Goal: Task Accomplishment & Management: Complete application form

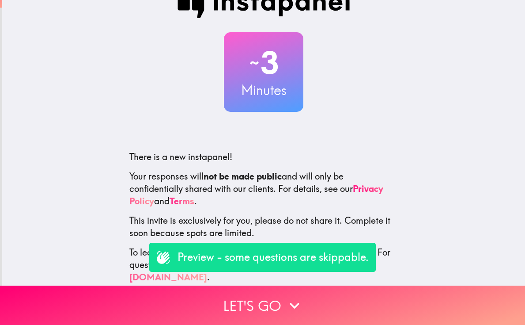
scroll to position [24, 0]
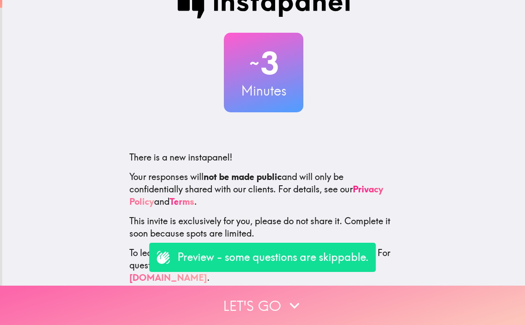
click at [284, 299] on button "Let's go" at bounding box center [262, 304] width 525 height 39
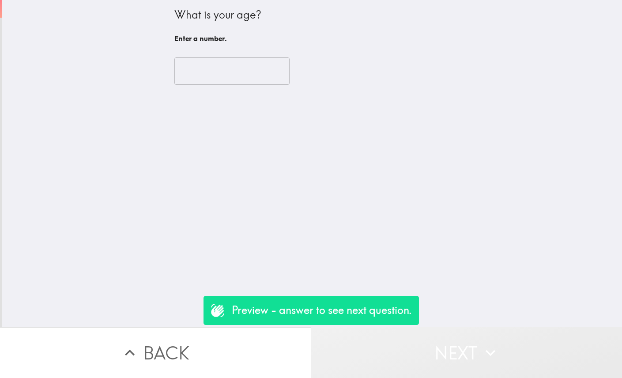
click at [483, 324] on icon "button" at bounding box center [490, 352] width 19 height 19
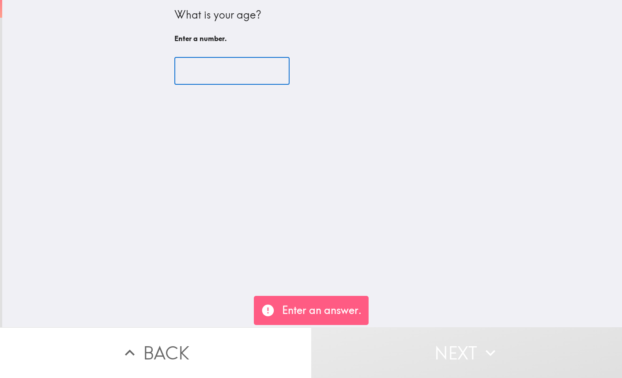
click at [229, 61] on input "number" at bounding box center [231, 70] width 115 height 27
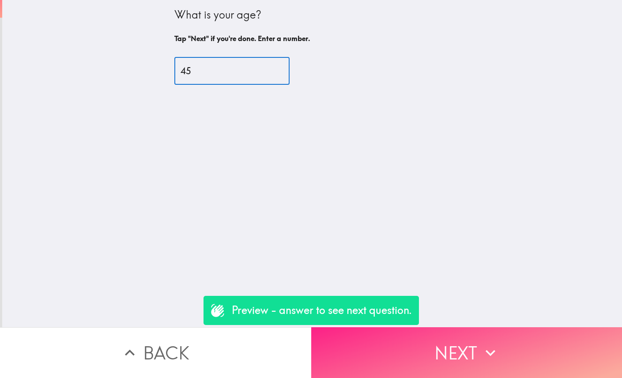
type input "45"
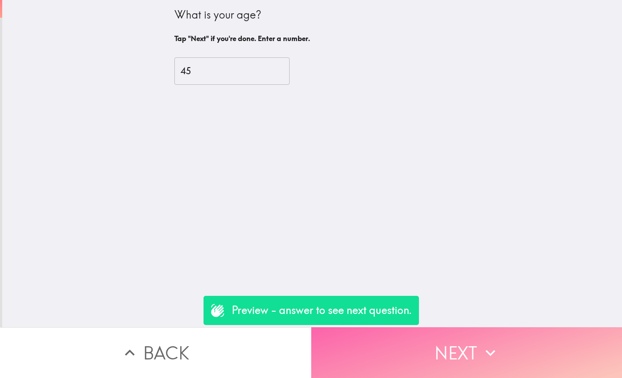
click at [468, 324] on button "Next" at bounding box center [466, 352] width 311 height 51
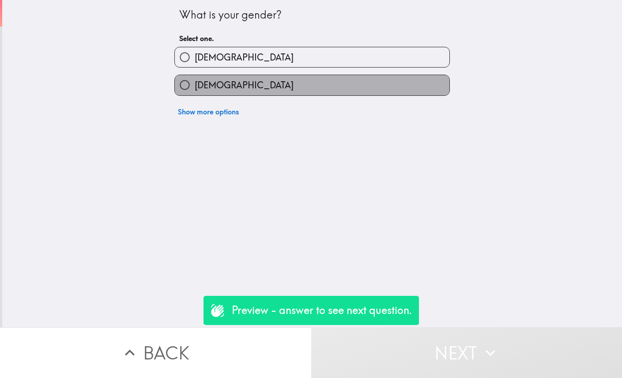
click at [250, 87] on label "[DEMOGRAPHIC_DATA]" at bounding box center [312, 85] width 275 height 20
click at [195, 87] on input "[DEMOGRAPHIC_DATA]" at bounding box center [185, 85] width 20 height 20
radio input "true"
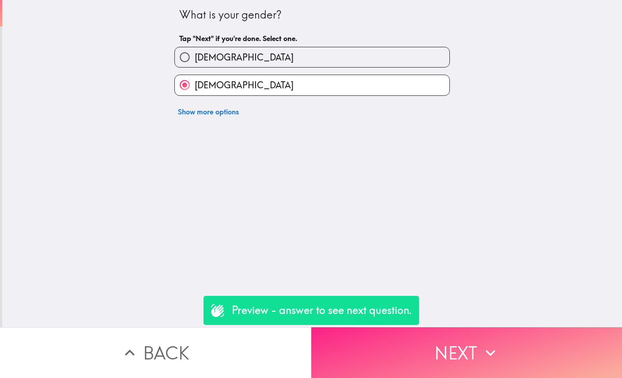
click at [470, 324] on button "Next" at bounding box center [466, 352] width 311 height 51
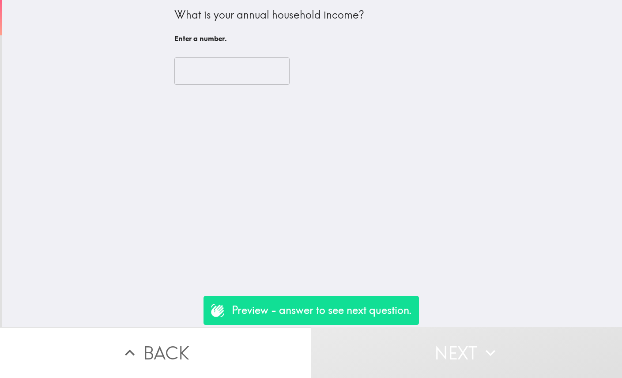
click at [251, 69] on input "number" at bounding box center [231, 70] width 115 height 27
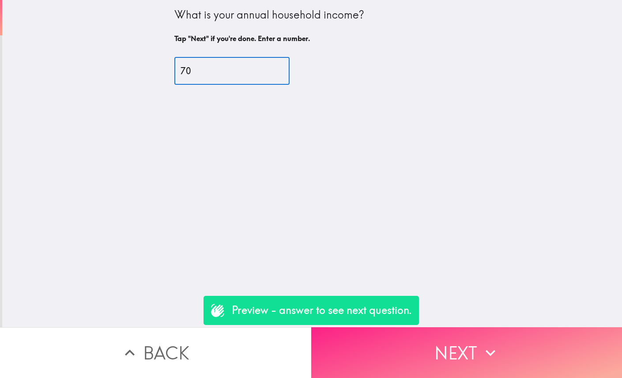
type input "70"
click at [455, 324] on button "Next" at bounding box center [466, 352] width 311 height 51
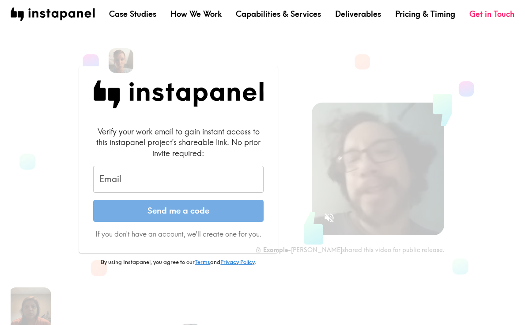
click at [140, 189] on input "Email" at bounding box center [178, 179] width 170 height 27
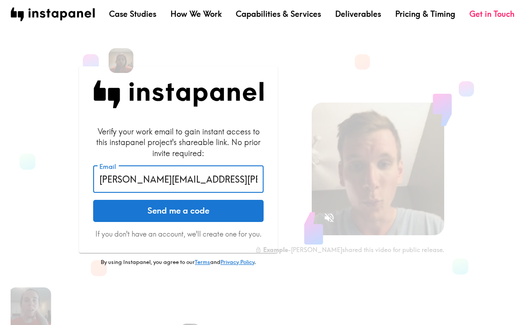
type input "angela.rodriguez@almaad.com"
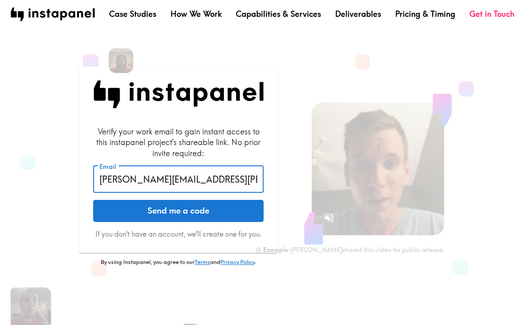
click at [178, 210] on button "Send me a code" at bounding box center [178, 211] width 170 height 22
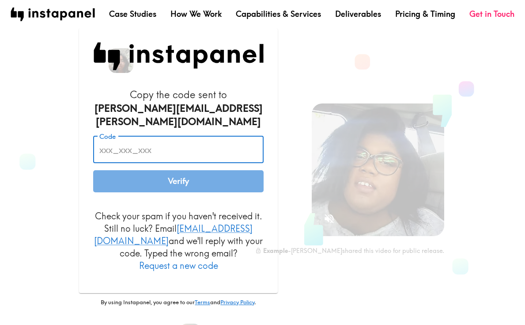
click at [115, 149] on input "Code" at bounding box center [178, 149] width 170 height 27
paste input "tG6_pTu_N24"
type input "tG6_pTu_N24"
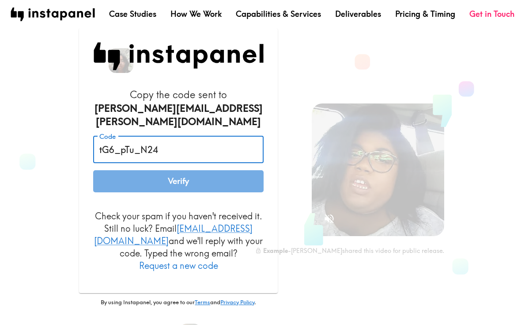
click at [178, 179] on button "Verify" at bounding box center [178, 181] width 170 height 22
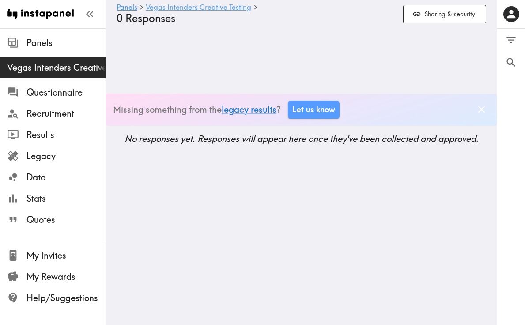
click at [209, 6] on link "Vegas Intenders Creative Testing" at bounding box center [199, 8] width 106 height 8
click at [252, 109] on link "legacy results" at bounding box center [249, 109] width 55 height 11
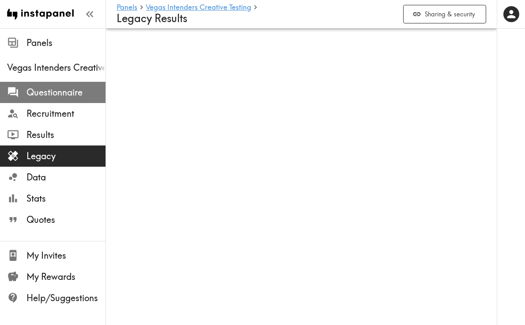
click at [76, 92] on span "Questionnaire" at bounding box center [65, 92] width 79 height 12
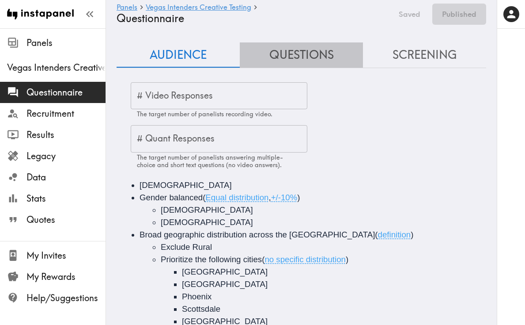
click at [313, 55] on button "Questions" at bounding box center [301, 54] width 123 height 25
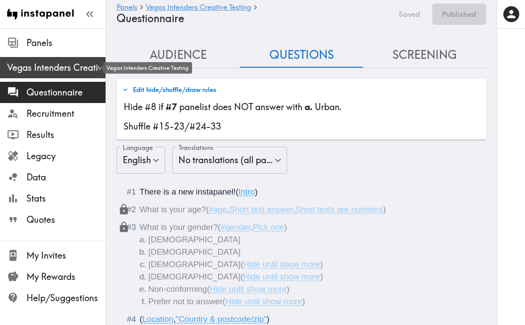
click at [56, 68] on span "Vegas Intenders Creative Testing" at bounding box center [56, 67] width 98 height 12
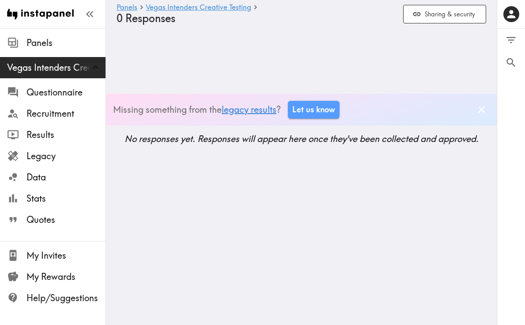
click at [257, 110] on link "legacy results" at bounding box center [249, 109] width 55 height 11
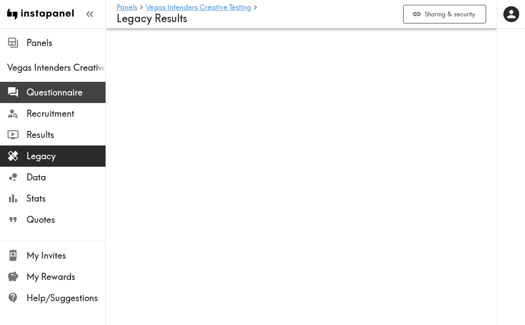
click at [71, 92] on span "Questionnaire" at bounding box center [65, 92] width 79 height 12
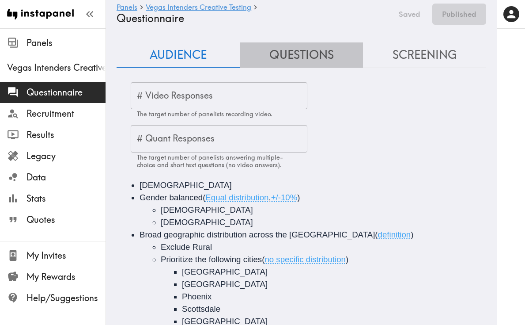
click at [309, 56] on button "Questions" at bounding box center [301, 54] width 123 height 25
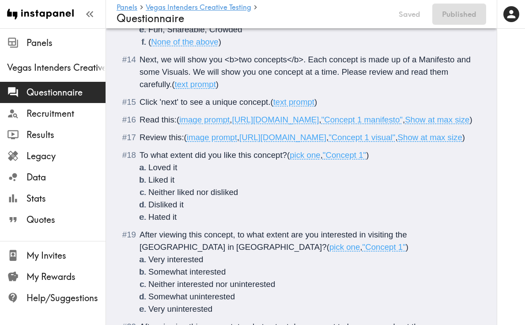
scroll to position [1290, 0]
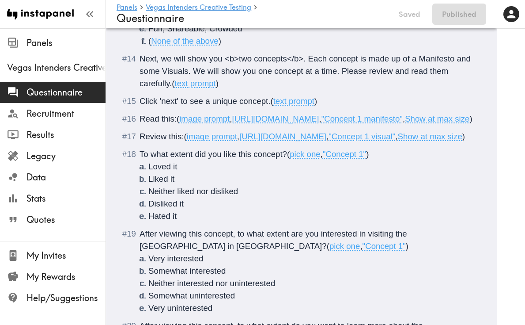
click at [190, 120] on span "image prompt" at bounding box center [204, 118] width 50 height 9
click at [208, 125] on div "Read this: ( image prompt , https://prompts.instapanel.com/RjGZxo7ljckhCLTA/Cop…" at bounding box center [308, 119] width 336 height 12
click at [232, 123] on span "https://prompts.instapanel.com/RjGZxo7ljckhCLTA/Copy_of_Fontainebleau_Las_Vegas…" at bounding box center [275, 118] width 87 height 9
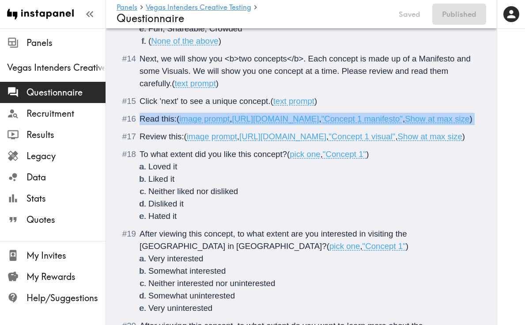
click at [232, 123] on span "https://prompts.instapanel.com/RjGZxo7ljckhCLTA/Copy_of_Fontainebleau_Las_Vegas…" at bounding box center [275, 118] width 87 height 9
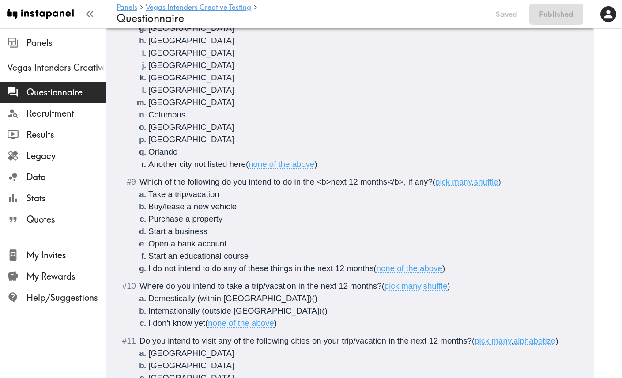
scroll to position [1168, 0]
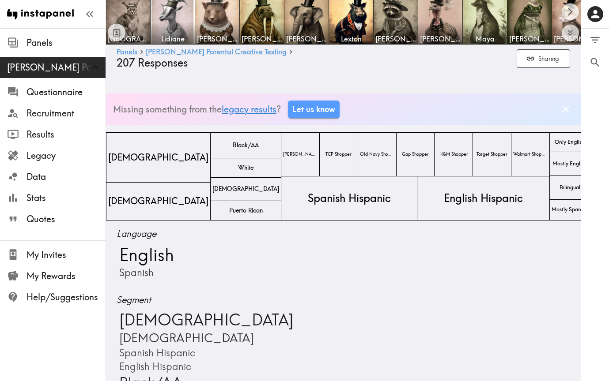
click at [256, 109] on link "legacy results" at bounding box center [249, 109] width 55 height 11
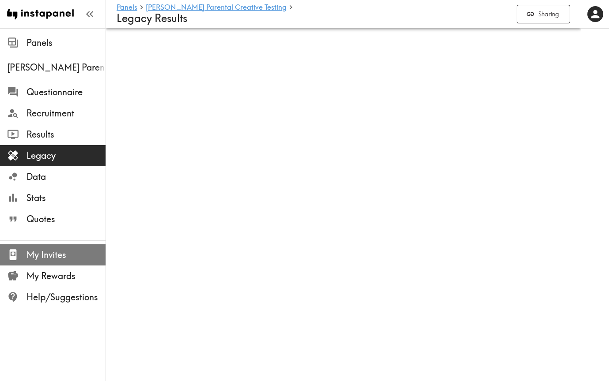
click at [69, 254] on span "My Invites" at bounding box center [65, 255] width 79 height 12
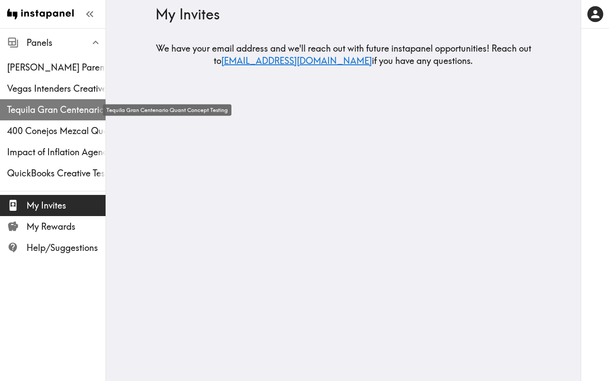
click at [68, 107] on span "Tequila Gran Centenario Quant Concept Testing" at bounding box center [56, 110] width 98 height 12
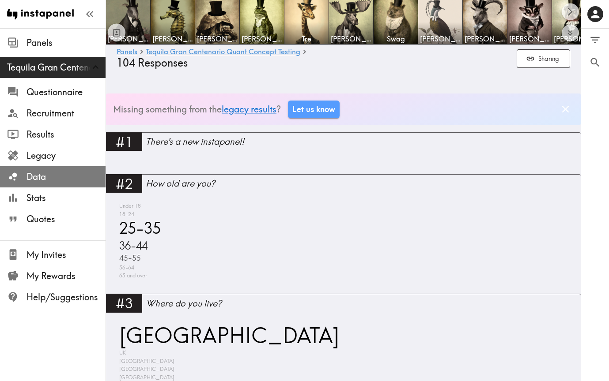
click at [59, 176] on span "Data" at bounding box center [65, 177] width 79 height 12
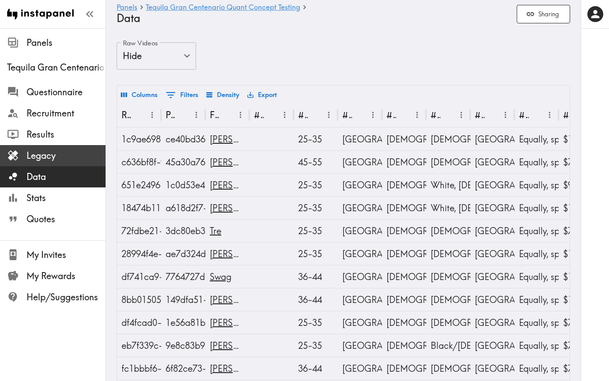
click at [58, 159] on span "Legacy" at bounding box center [65, 156] width 79 height 12
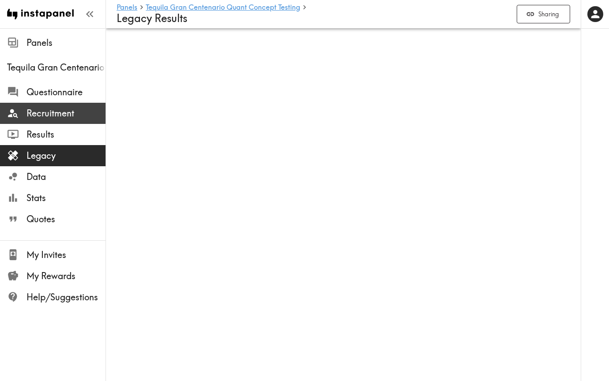
click at [64, 110] on span "Recruitment" at bounding box center [65, 113] width 79 height 12
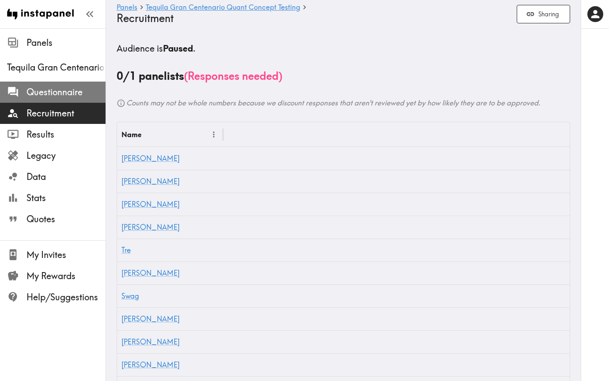
click at [68, 90] on span "Questionnaire" at bounding box center [65, 92] width 79 height 12
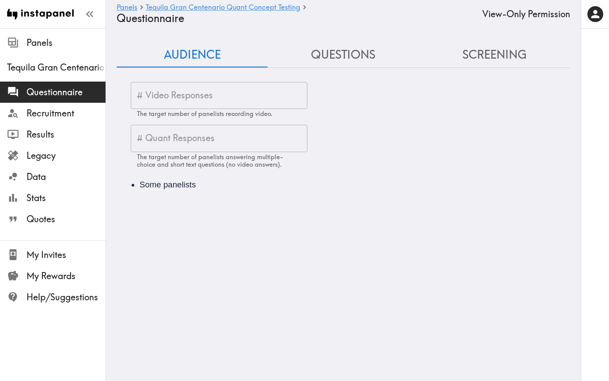
click at [334, 54] on button "Questions" at bounding box center [343, 54] width 151 height 25
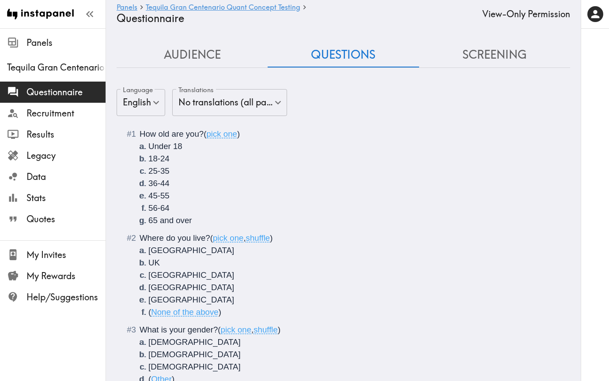
click at [505, 55] on button "Screening" at bounding box center [494, 54] width 151 height 25
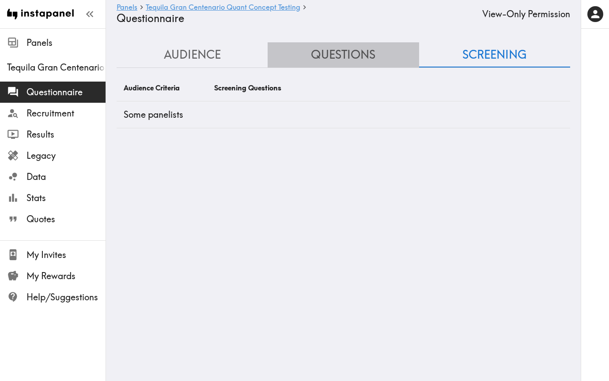
click at [393, 57] on button "Questions" at bounding box center [343, 54] width 151 height 25
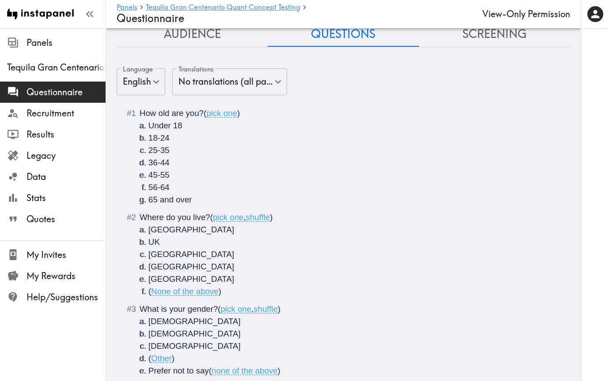
scroll to position [26, 0]
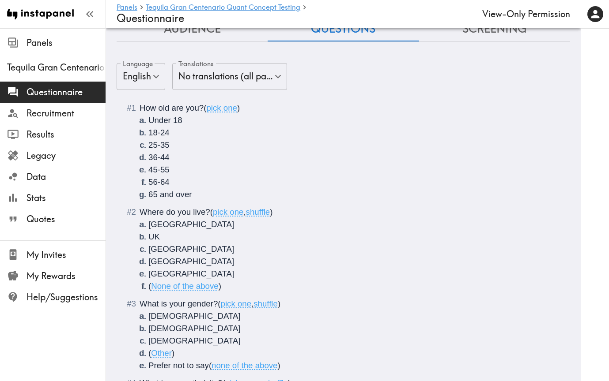
click at [223, 106] on span "pick one" at bounding box center [221, 107] width 31 height 9
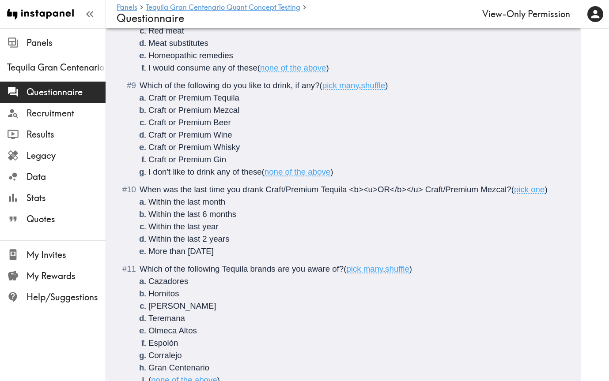
scroll to position [935, 0]
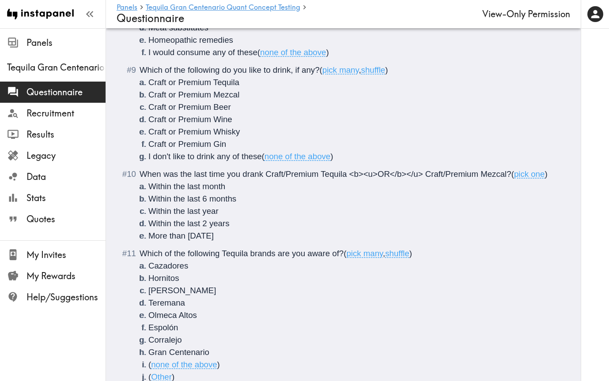
click at [304, 152] on span "none of the above" at bounding box center [297, 156] width 66 height 9
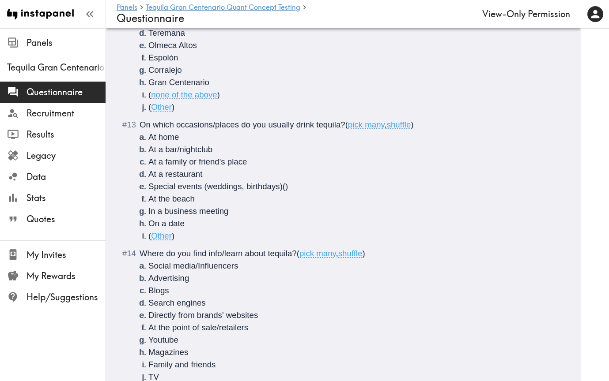
scroll to position [1552, 0]
